Goal: Task Accomplishment & Management: Manage account settings

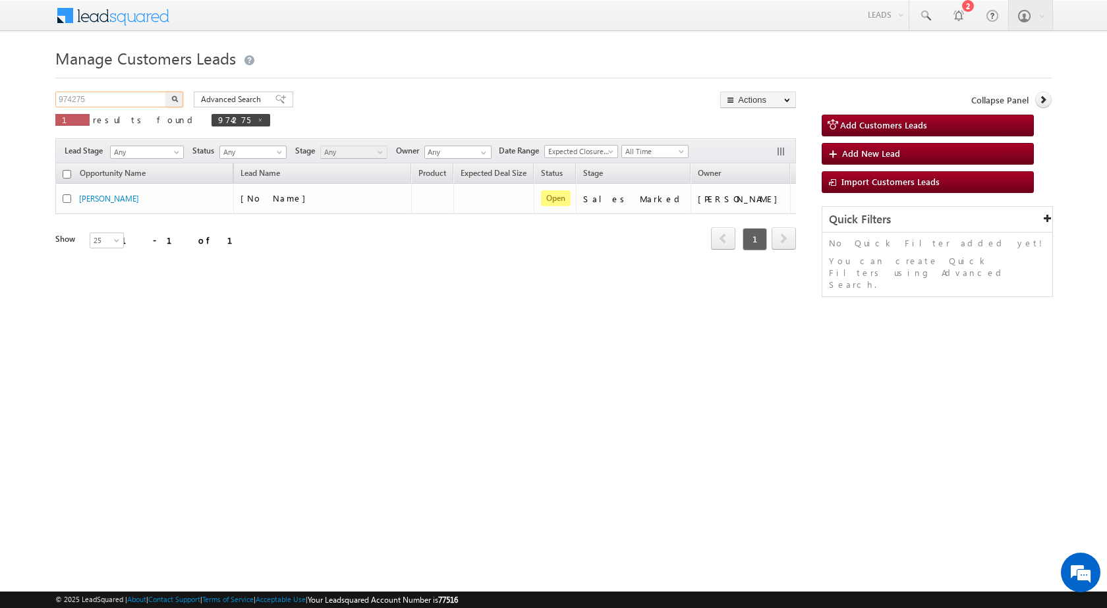
drag, startPoint x: 113, startPoint y: 105, endPoint x: 2, endPoint y: 105, distance: 111.4
click at [2, 105] on body "Menu [PERSON_NAME] sitar a6@ks erve." at bounding box center [553, 187] width 1107 height 374
paste input "52"
type input "974252"
click at [166, 92] on button "button" at bounding box center [174, 100] width 17 height 16
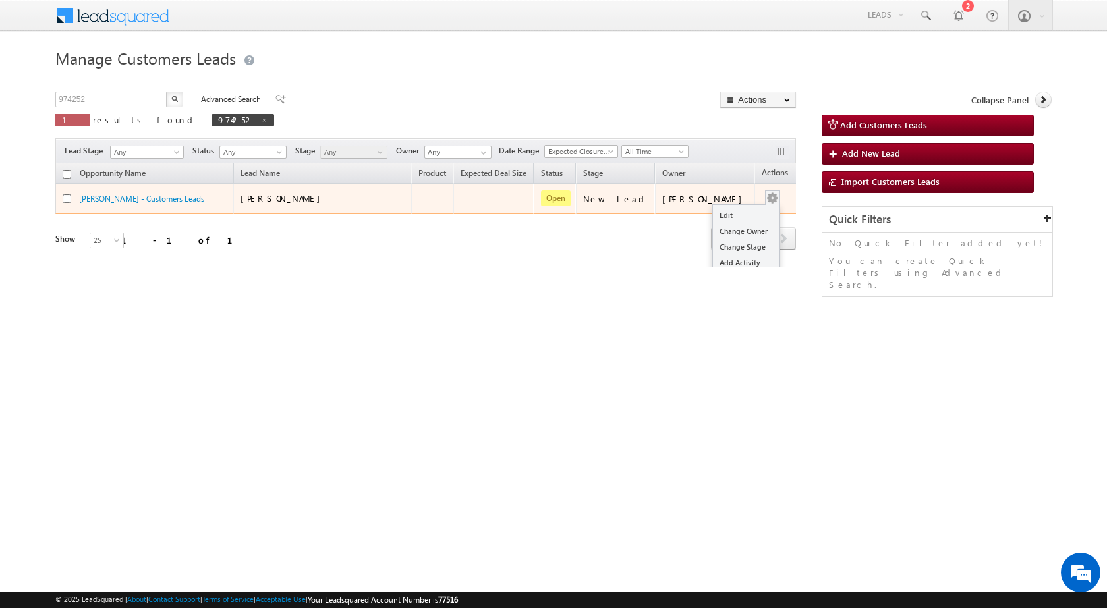
click at [766, 196] on button "button" at bounding box center [772, 198] width 13 height 13
click at [727, 208] on link "Edit" at bounding box center [746, 216] width 66 height 16
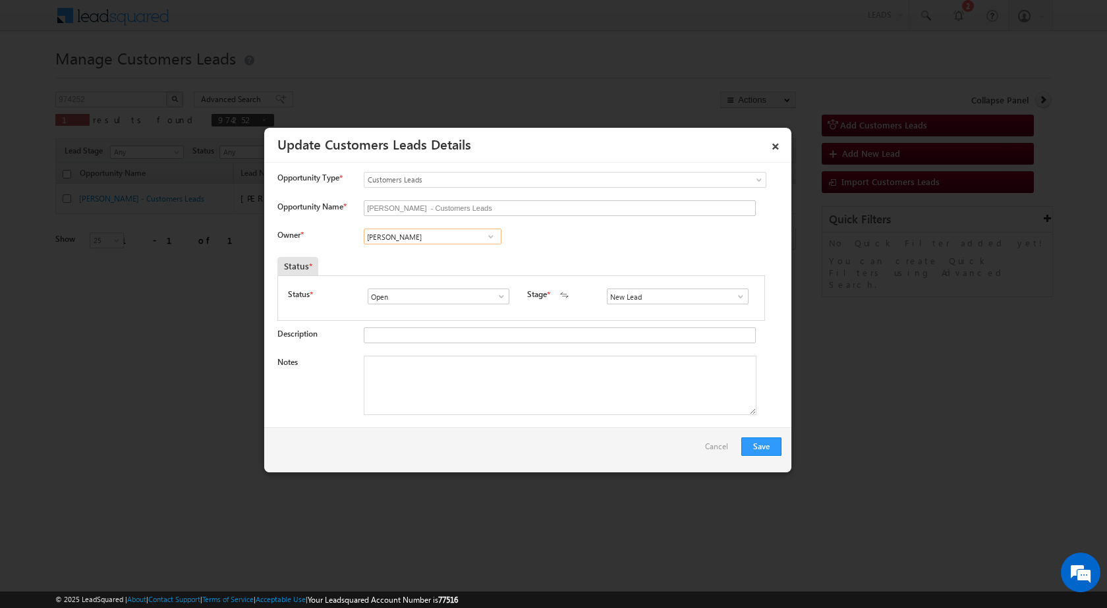
click at [436, 234] on input "[PERSON_NAME]" at bounding box center [433, 237] width 138 height 16
paste input "[EMAIL_ADDRESS][DOMAIN_NAME]"
click at [438, 253] on link "[PERSON_NAME] Jaiswal [EMAIL_ADDRESS][DOMAIN_NAME]" at bounding box center [432, 257] width 136 height 24
type input "[PERSON_NAME]"
click at [471, 405] on textarea "Notes" at bounding box center [560, 385] width 393 height 59
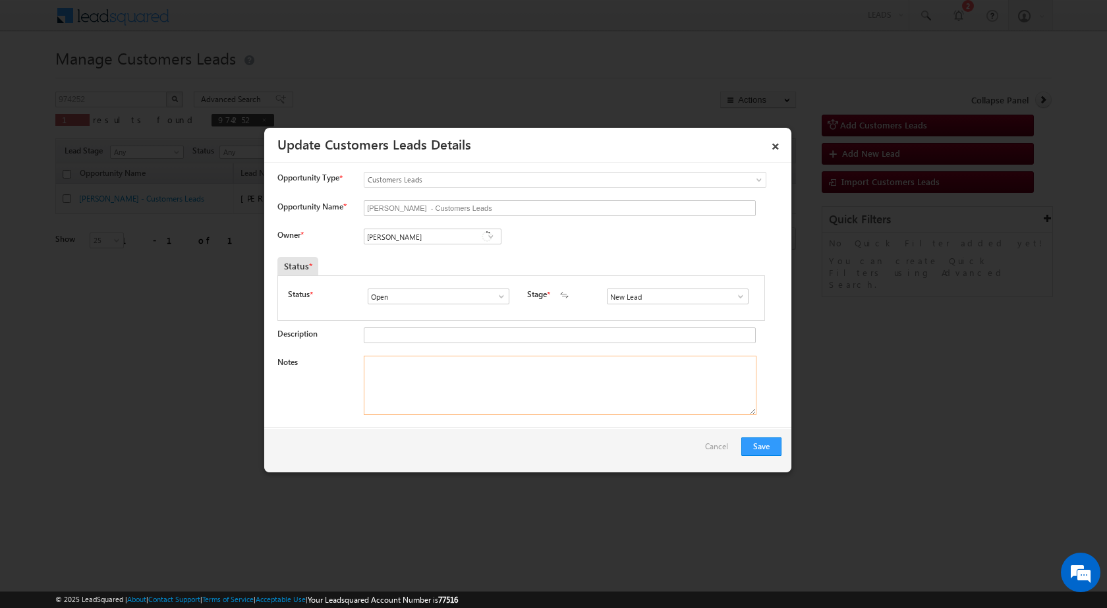
paste textarea "974252 / [PERSON_NAME] / 9455663314 / CONSTRUCTION / OWNER - WIFE / [PERSON_NAM…"
type textarea "974252 / [PERSON_NAME] / 9455663314 / CONSTRUCTION / OWNER - WIFE / [PERSON_NAM…"
click at [736, 297] on span at bounding box center [740, 296] width 13 height 11
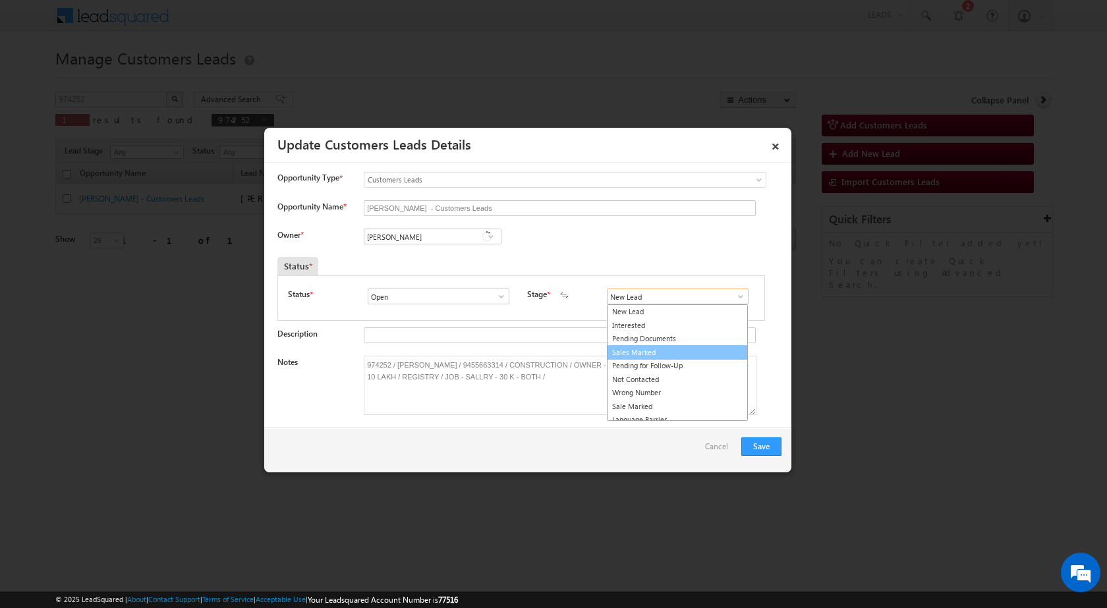
click at [661, 347] on link "Sales Marked" at bounding box center [677, 352] width 141 height 15
type input "Sales Marked"
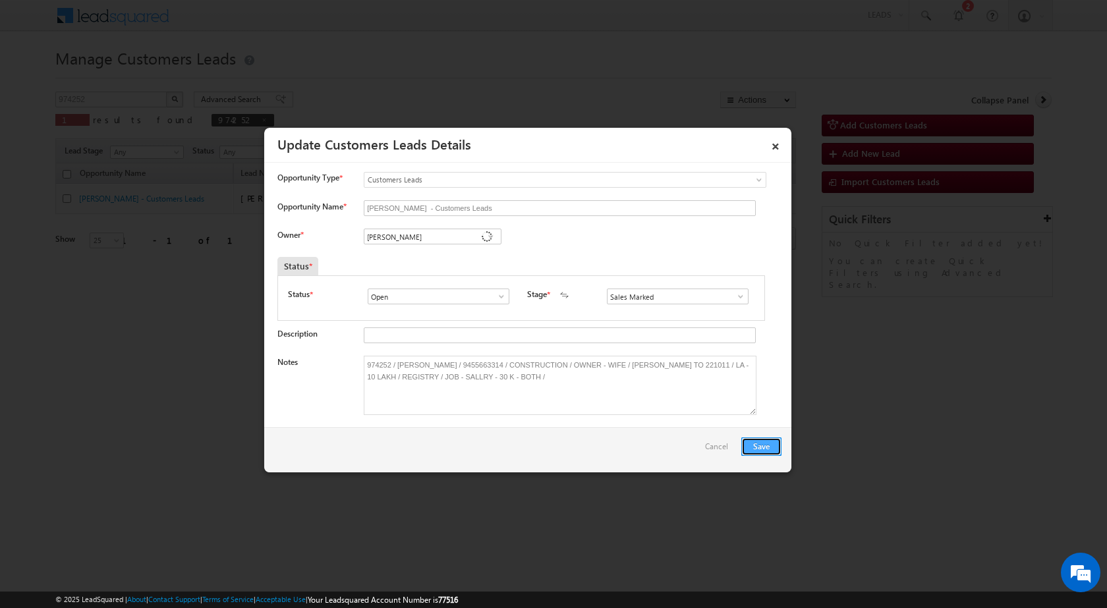
click at [768, 449] on button "Save" at bounding box center [761, 447] width 40 height 18
